Goal: Consume media (video, audio): Consume media (video, audio)

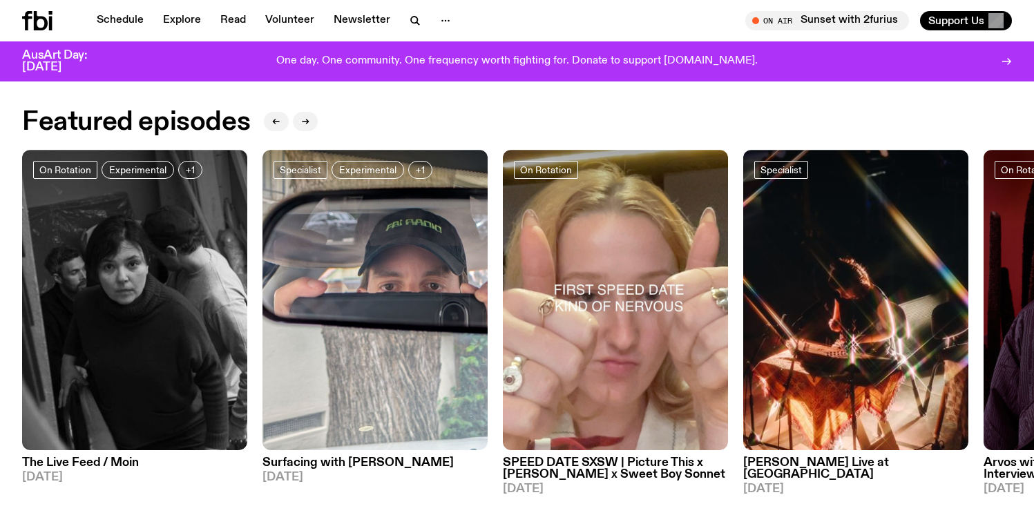
scroll to position [635, 0]
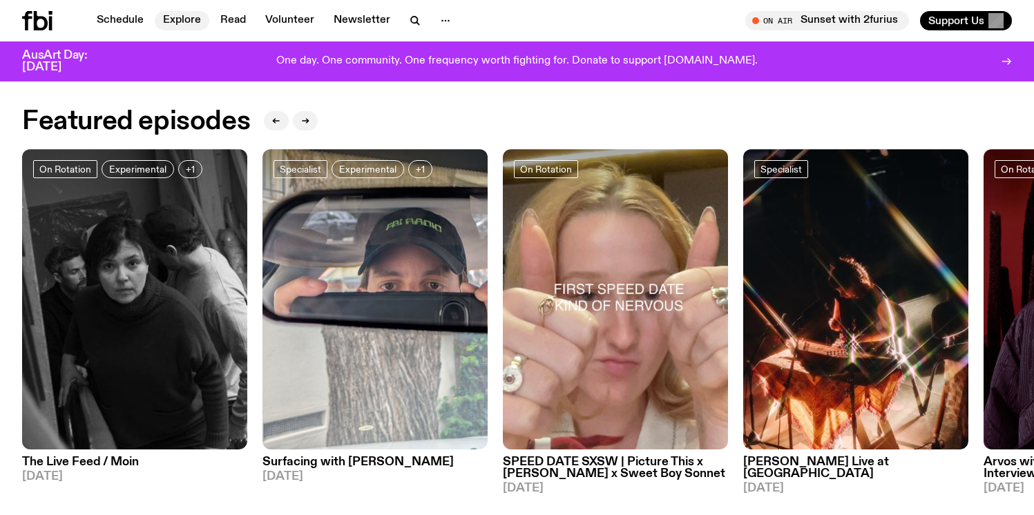
click at [178, 23] on link "Explore" at bounding box center [182, 20] width 55 height 19
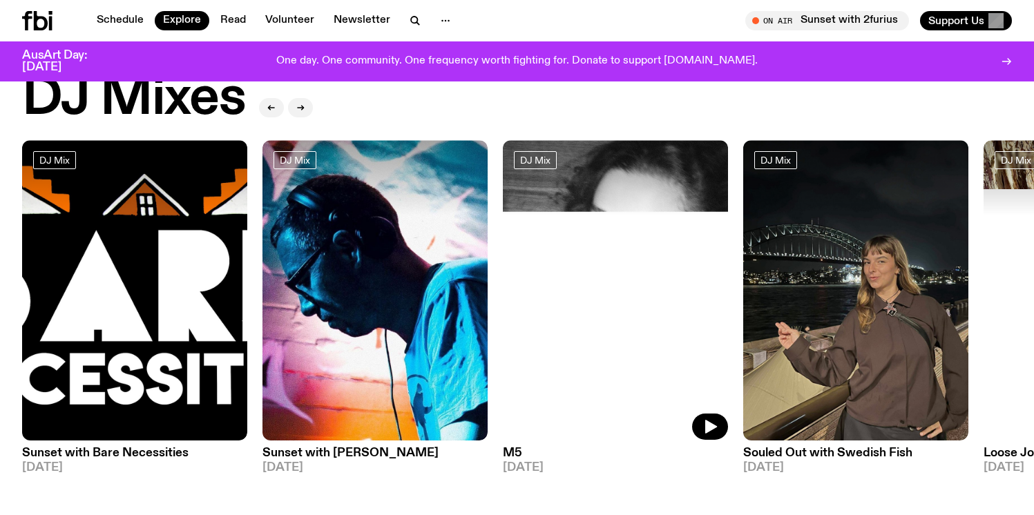
scroll to position [64, 0]
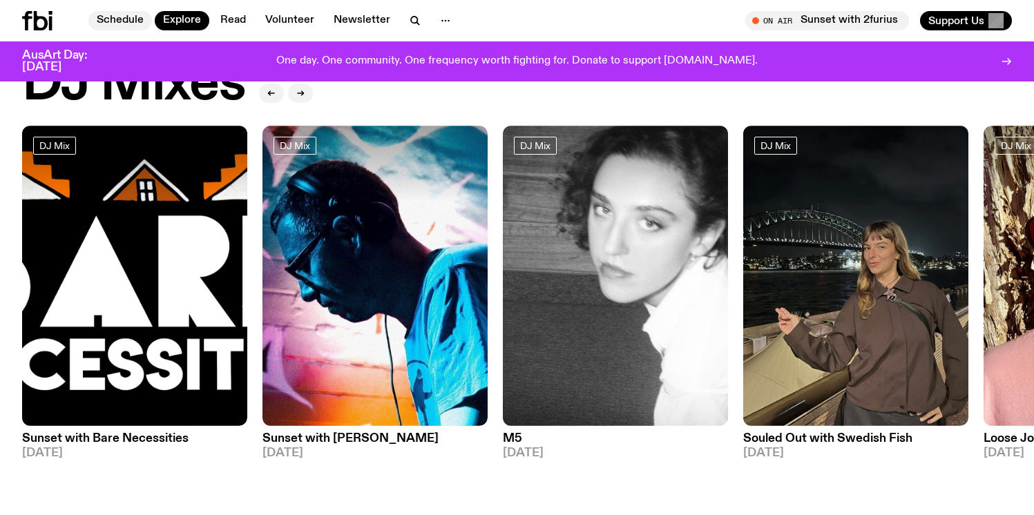
click at [123, 14] on link "Schedule" at bounding box center [120, 20] width 64 height 19
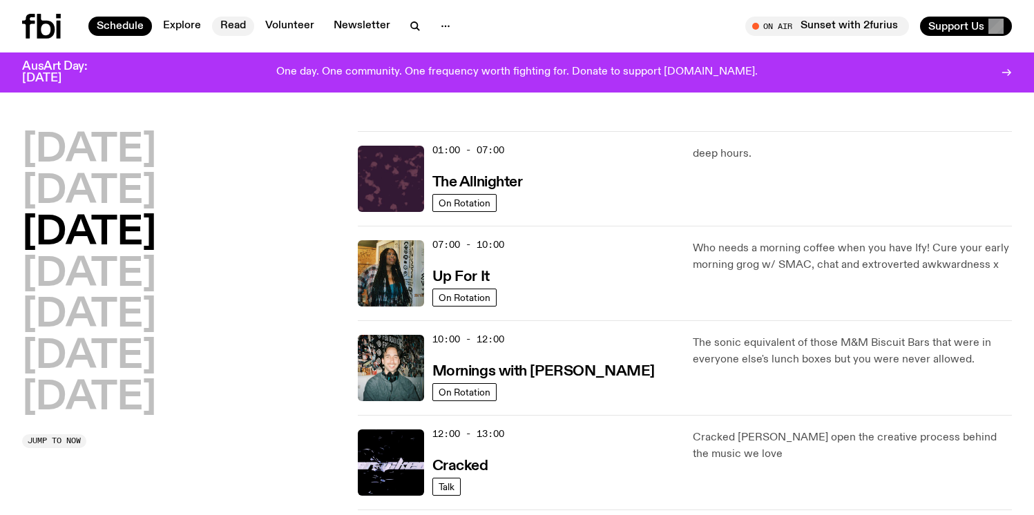
click at [237, 23] on link "Read" at bounding box center [233, 26] width 42 height 19
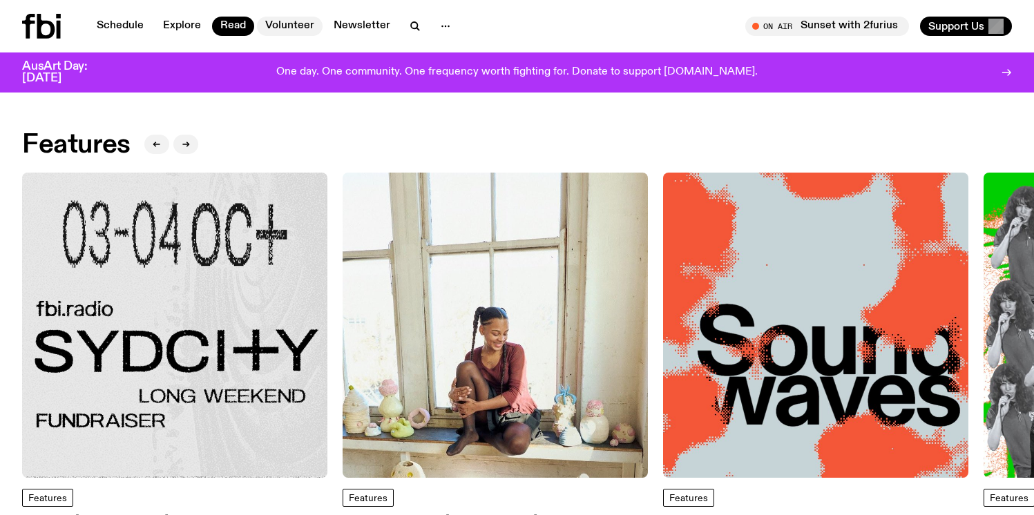
click at [284, 29] on link "Volunteer" at bounding box center [290, 26] width 66 height 19
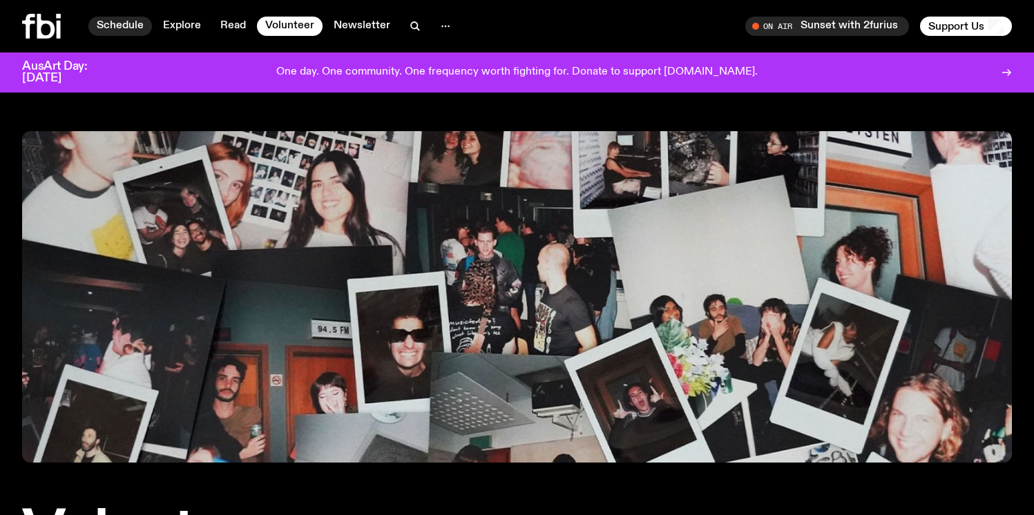
click at [118, 25] on link "Schedule" at bounding box center [120, 26] width 64 height 19
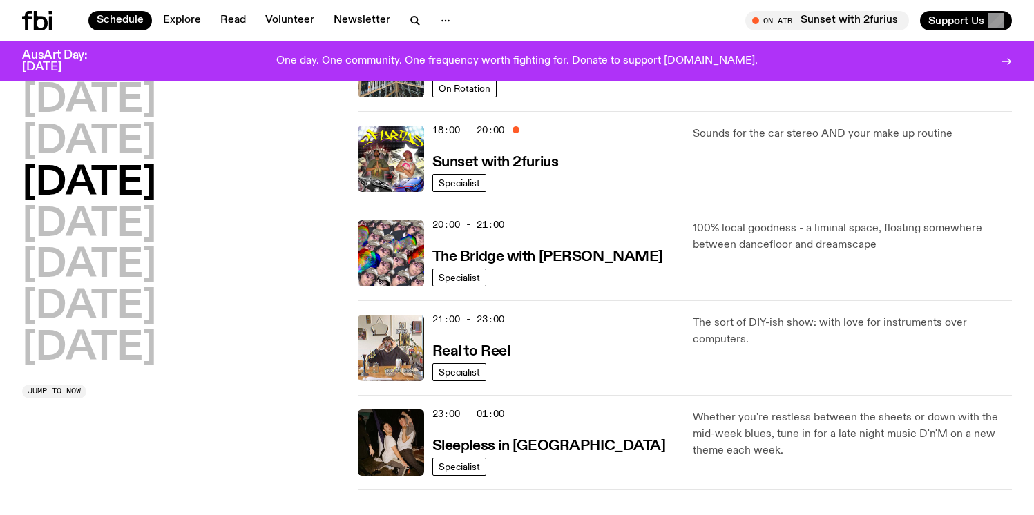
scroll to position [577, 0]
click at [476, 352] on h3 "Real to Reel" at bounding box center [471, 351] width 78 height 14
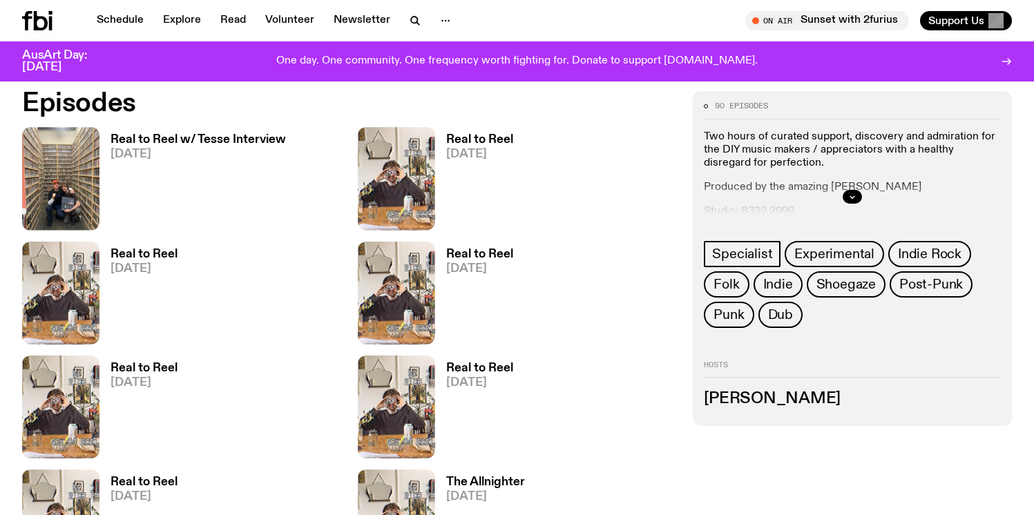
scroll to position [682, 0]
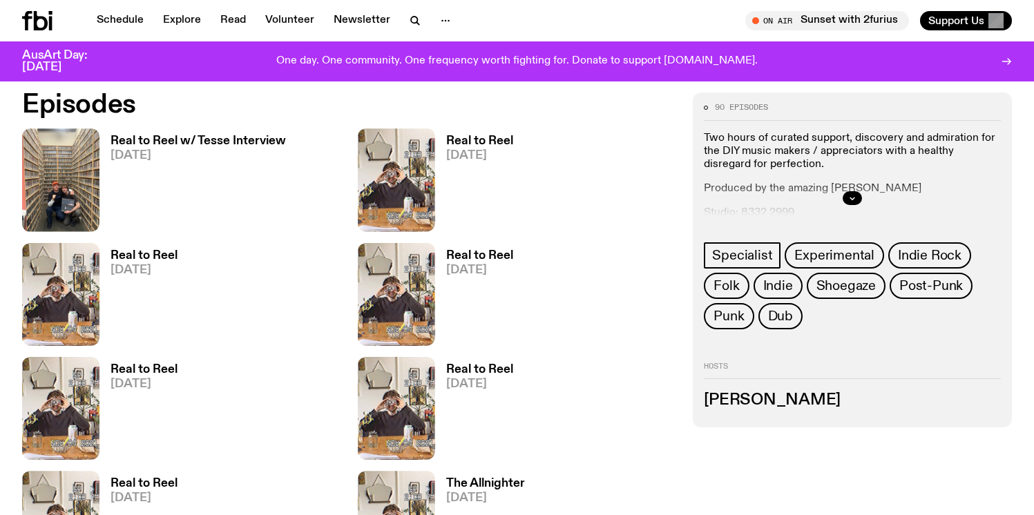
click at [245, 146] on h3 "Real to Reel w/ Tesse Interview" at bounding box center [197, 141] width 175 height 12
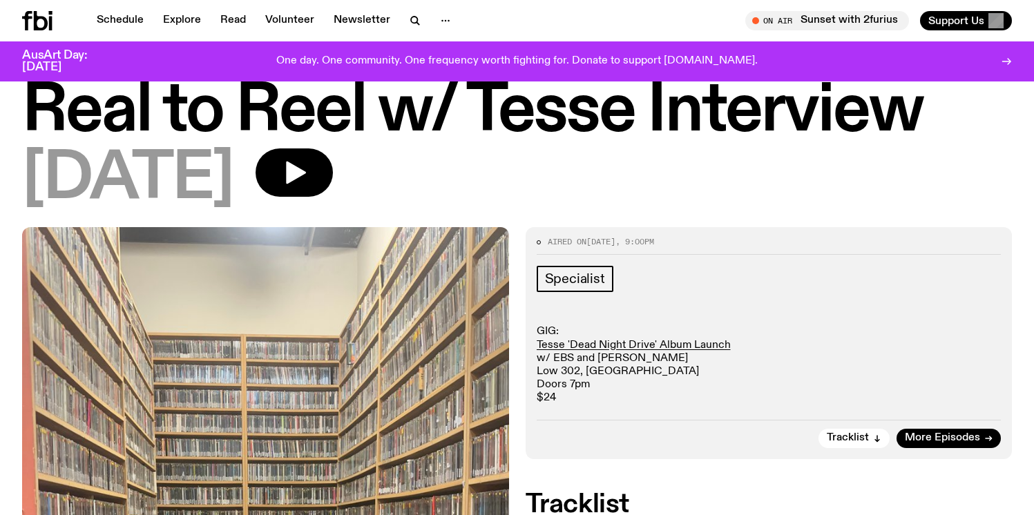
scroll to position [68, 0]
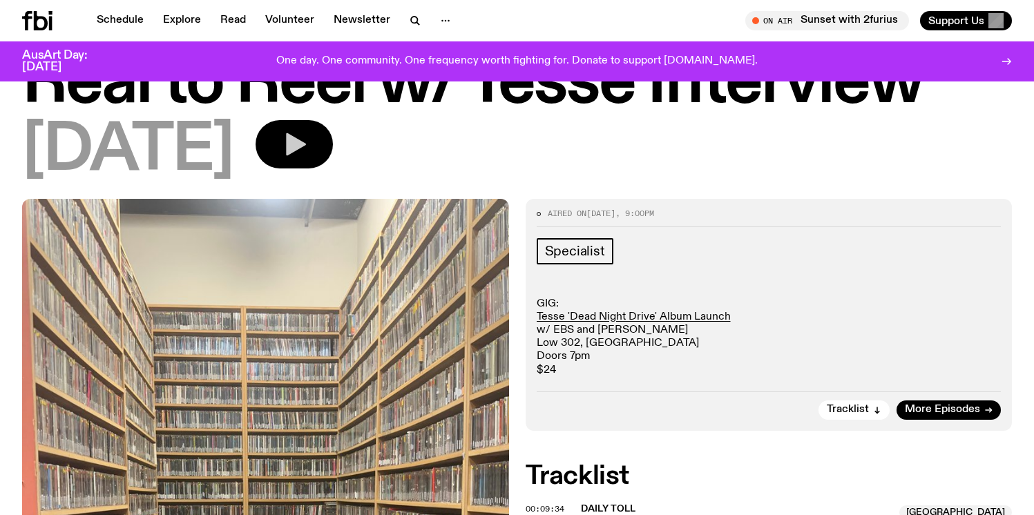
click at [306, 147] on icon "button" at bounding box center [296, 144] width 20 height 23
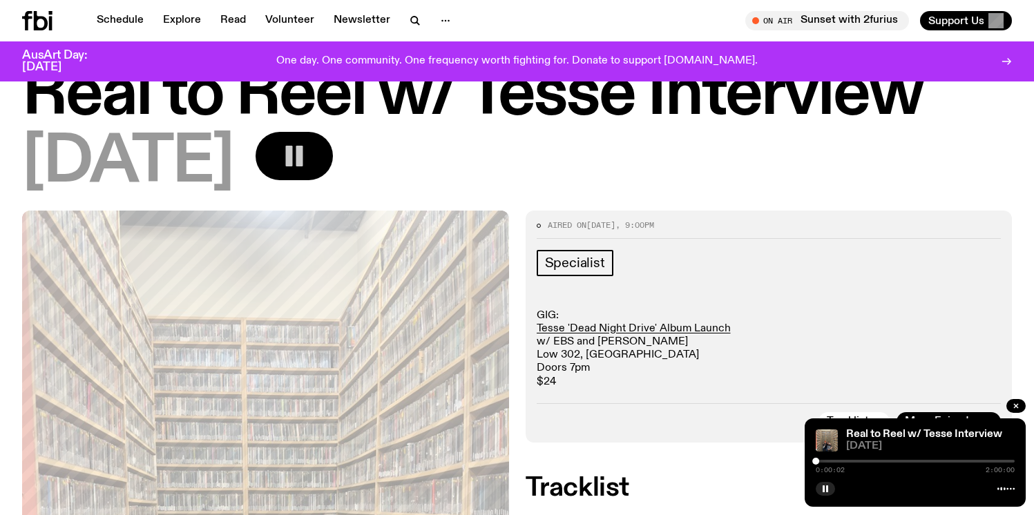
scroll to position [0, 0]
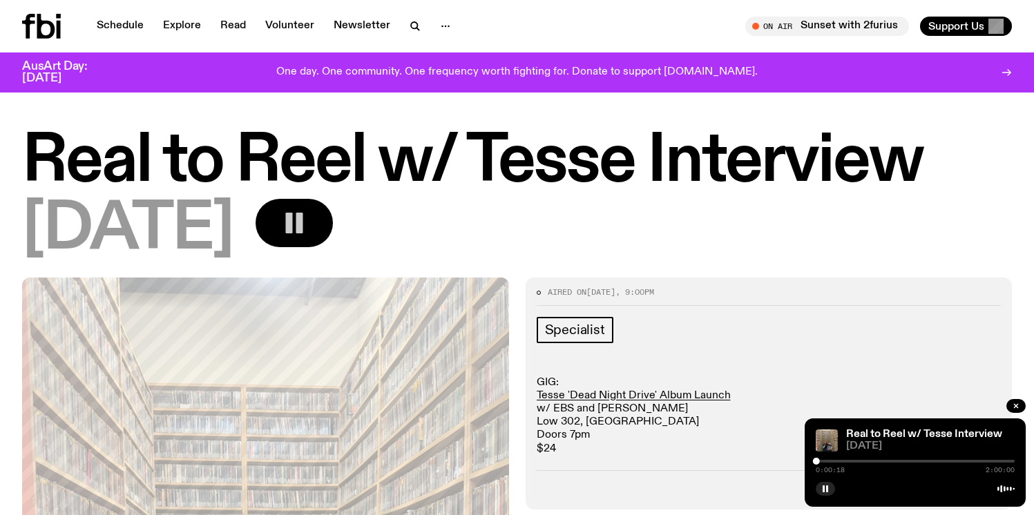
click at [820, 460] on div at bounding box center [914, 461] width 199 height 3
drag, startPoint x: 820, startPoint y: 460, endPoint x: 831, endPoint y: 461, distance: 10.4
click at [831, 461] on div at bounding box center [830, 461] width 7 height 7
drag, startPoint x: 831, startPoint y: 461, endPoint x: 837, endPoint y: 463, distance: 7.0
click at [837, 463] on div at bounding box center [835, 461] width 7 height 7
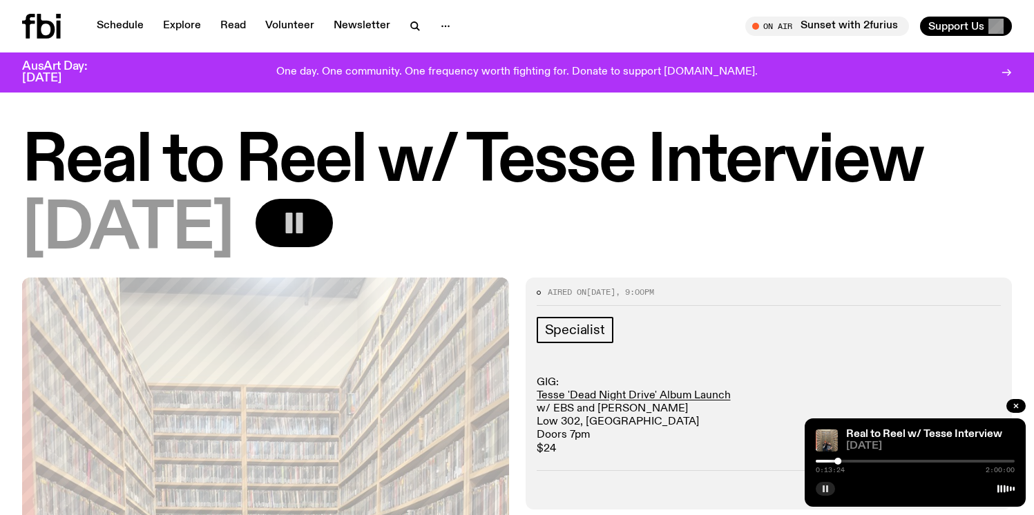
click at [824, 484] on button "button" at bounding box center [824, 489] width 19 height 14
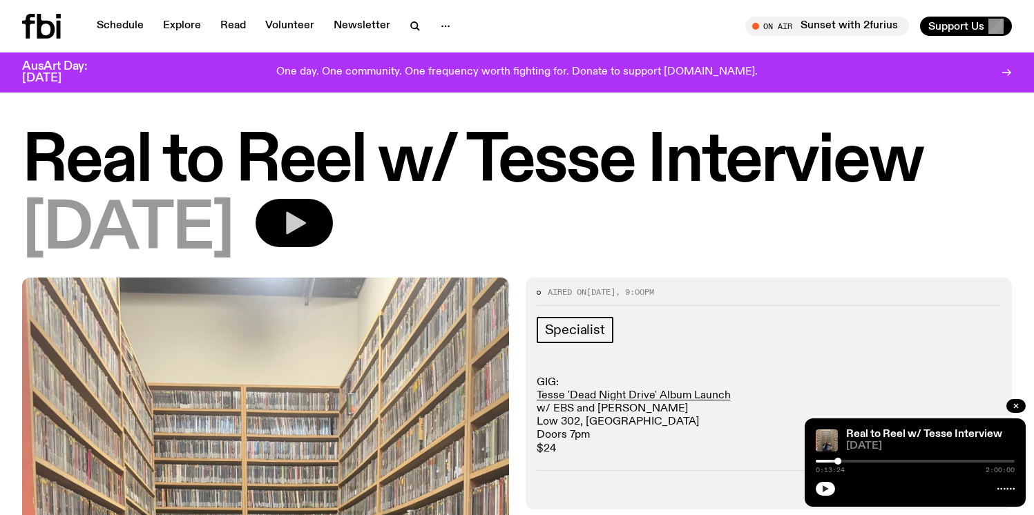
click at [826, 485] on icon "button" at bounding box center [825, 489] width 8 height 8
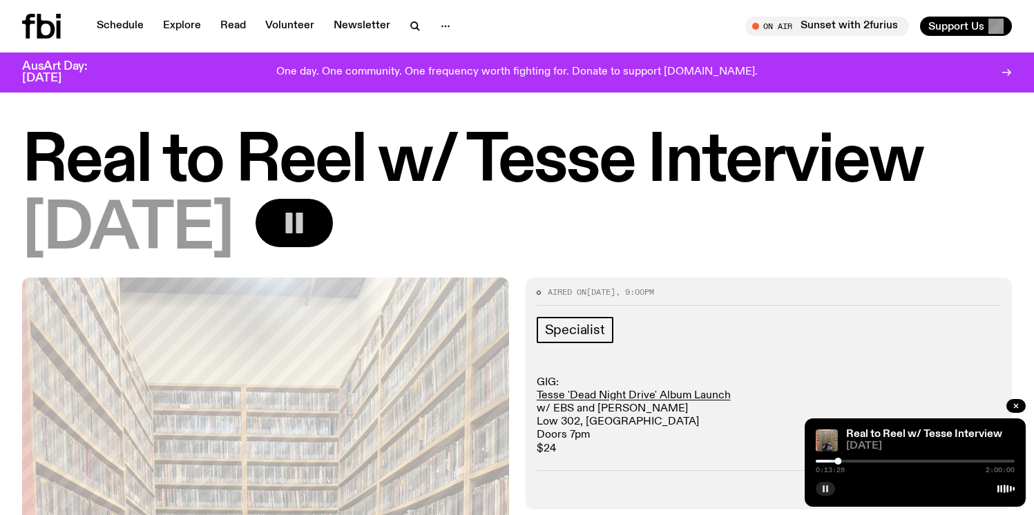
click at [826, 485] on icon "button" at bounding box center [825, 489] width 8 height 8
